Goal: Transaction & Acquisition: Book appointment/travel/reservation

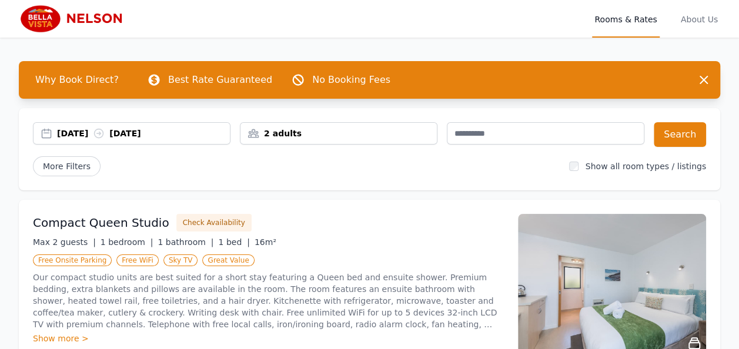
click at [94, 133] on div "[DATE] [DATE]" at bounding box center [143, 134] width 173 height 12
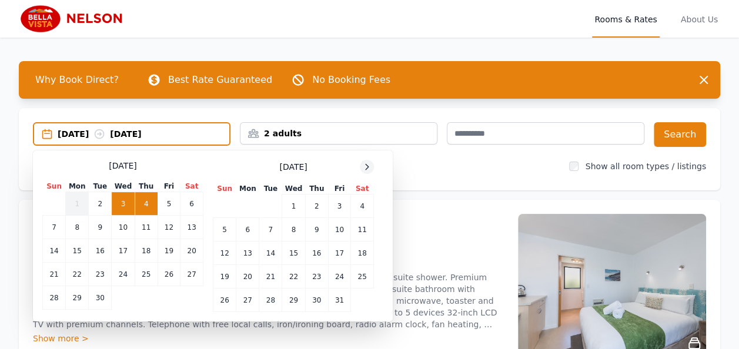
click at [373, 167] on div "[DATE] Sun Mon Tue Wed Thu Fri Sat 1 2 3 4 5 6 7 8 9 10 11 12 13 14 15 16 17 18…" at bounding box center [212, 236] width 341 height 152
click at [372, 167] on div at bounding box center [367, 167] width 14 height 14
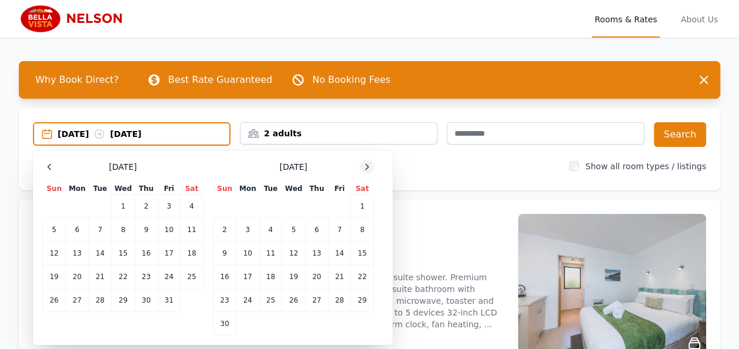
click at [372, 167] on div at bounding box center [367, 167] width 14 height 14
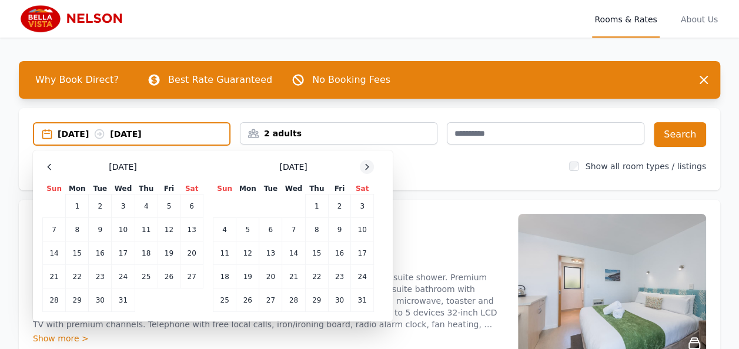
click at [372, 167] on div at bounding box center [367, 167] width 14 height 14
click at [301, 259] on td "18" at bounding box center [293, 254] width 23 height 24
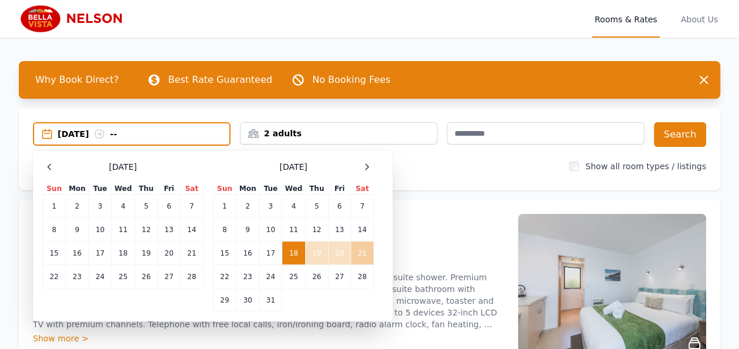
click at [353, 256] on td "21" at bounding box center [362, 254] width 23 height 24
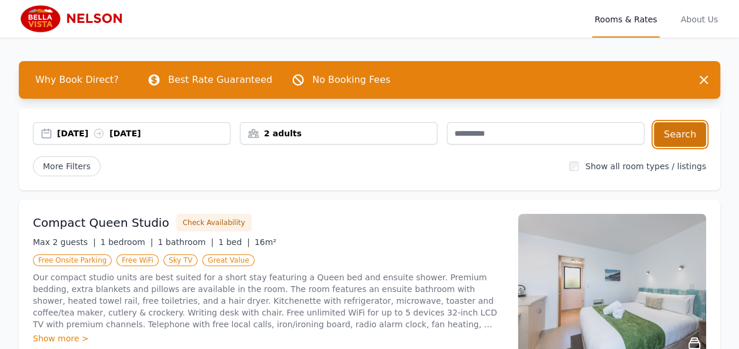
click at [669, 136] on button "Search" at bounding box center [680, 134] width 52 height 25
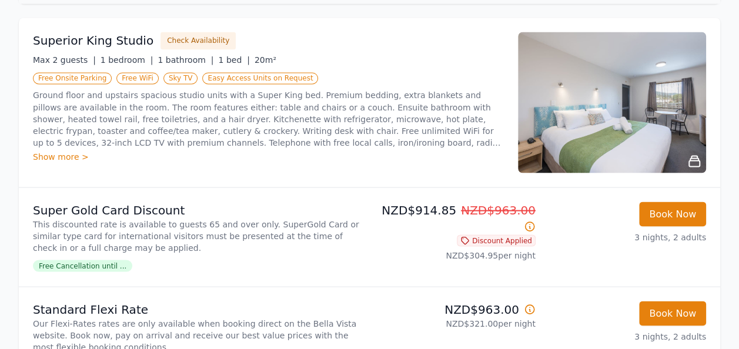
scroll to position [1059, 0]
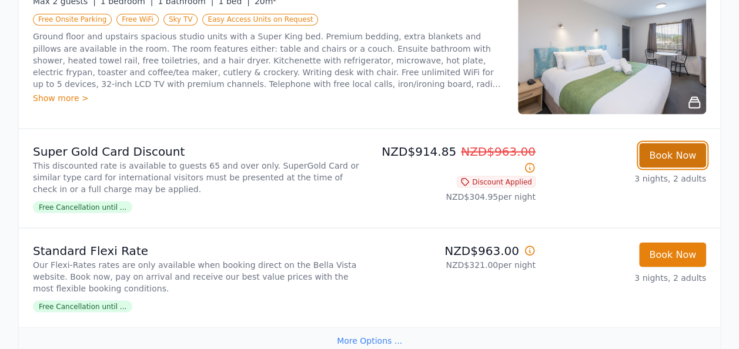
click at [689, 147] on button "Book Now" at bounding box center [672, 155] width 67 height 25
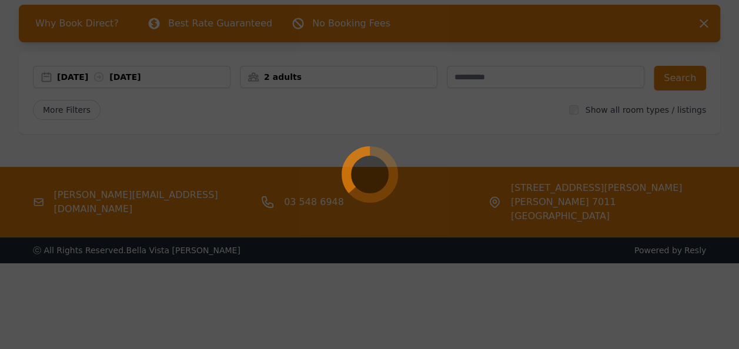
scroll to position [56, 0]
select select "**"
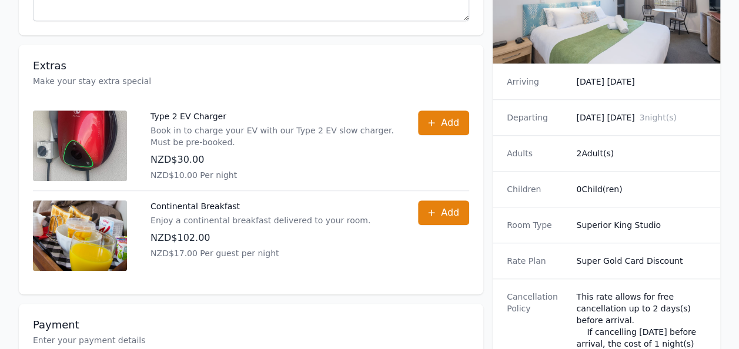
scroll to position [412, 0]
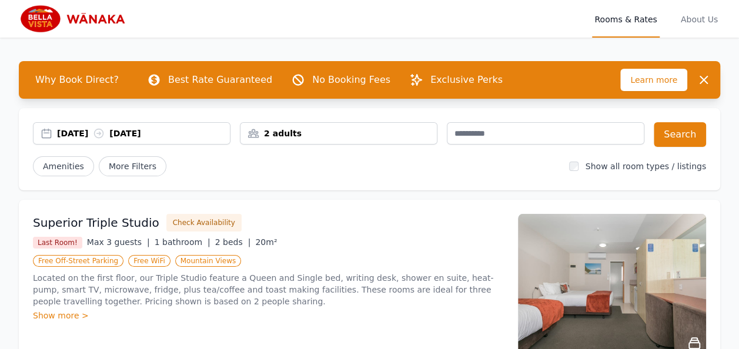
click at [76, 135] on div "[DATE] [DATE]" at bounding box center [143, 134] width 173 height 12
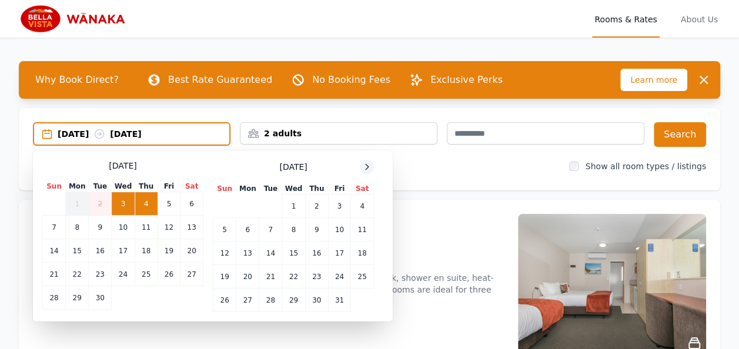
click at [363, 166] on icon at bounding box center [366, 166] width 9 height 9
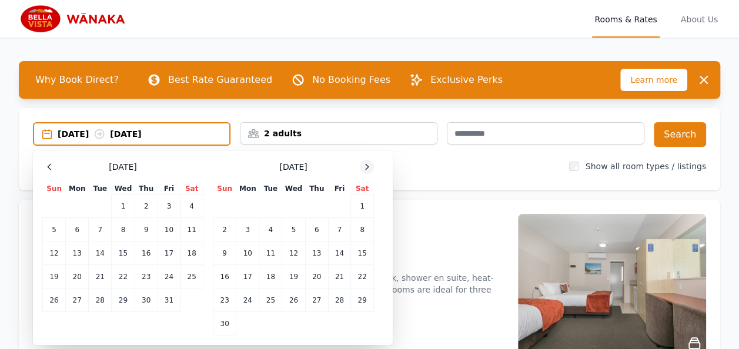
click at [363, 166] on icon at bounding box center [366, 166] width 9 height 9
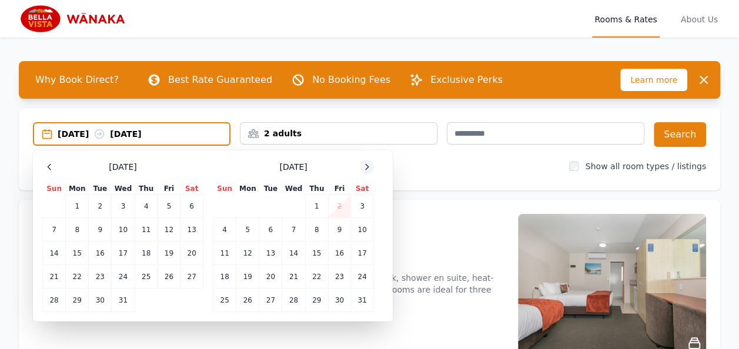
click at [363, 166] on icon at bounding box center [366, 166] width 9 height 9
click at [346, 229] on td "13" at bounding box center [339, 230] width 22 height 24
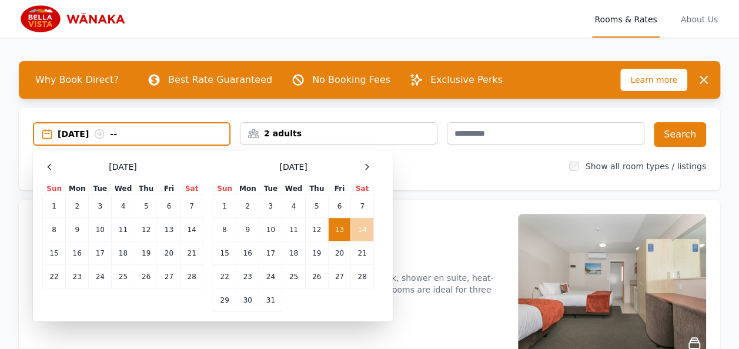
click at [360, 232] on td "14" at bounding box center [362, 230] width 23 height 24
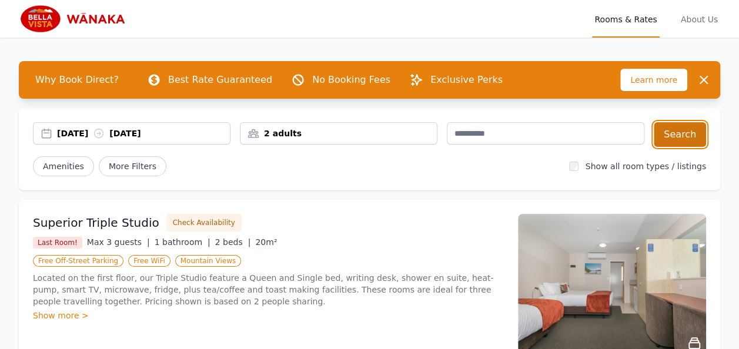
click at [679, 129] on button "Search" at bounding box center [680, 134] width 52 height 25
